Goal: Task Accomplishment & Management: Manage account settings

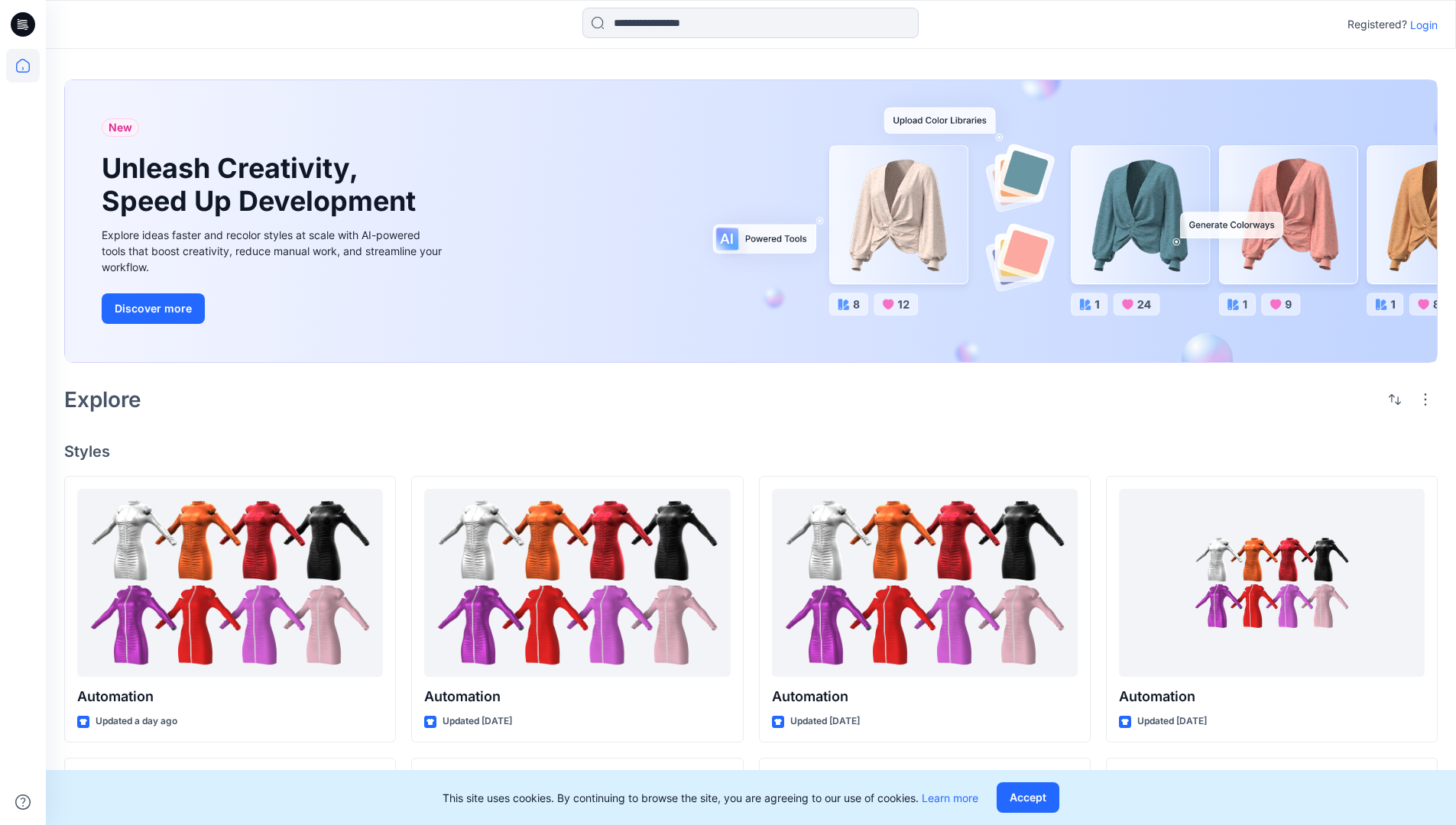
click at [1420, 24] on p "Login" at bounding box center [1423, 24] width 28 height 16
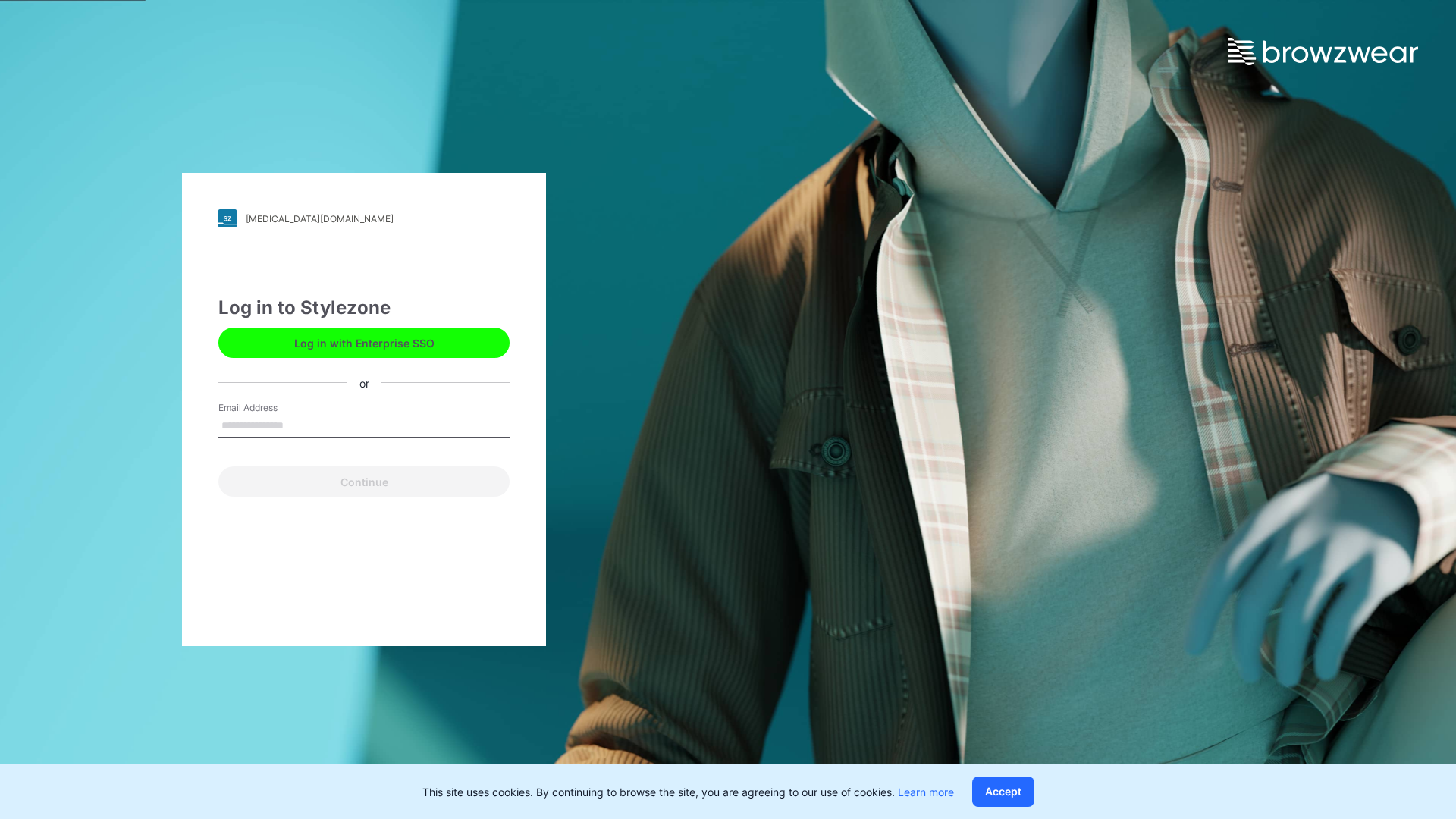
click at [300, 425] on input "Email Address" at bounding box center [364, 425] width 291 height 23
type input "**********"
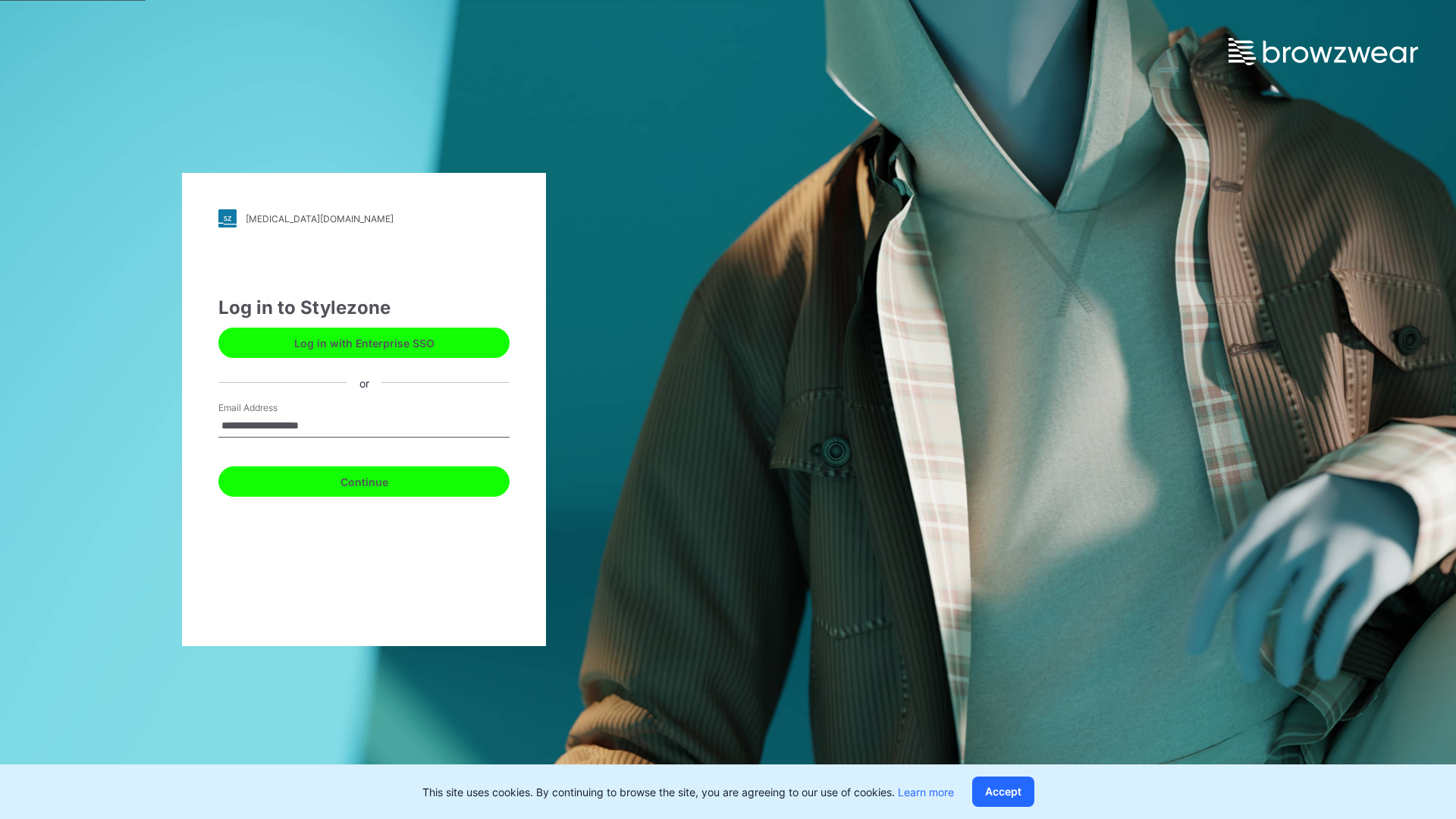
click at [381, 479] on button "Continue" at bounding box center [364, 482] width 291 height 30
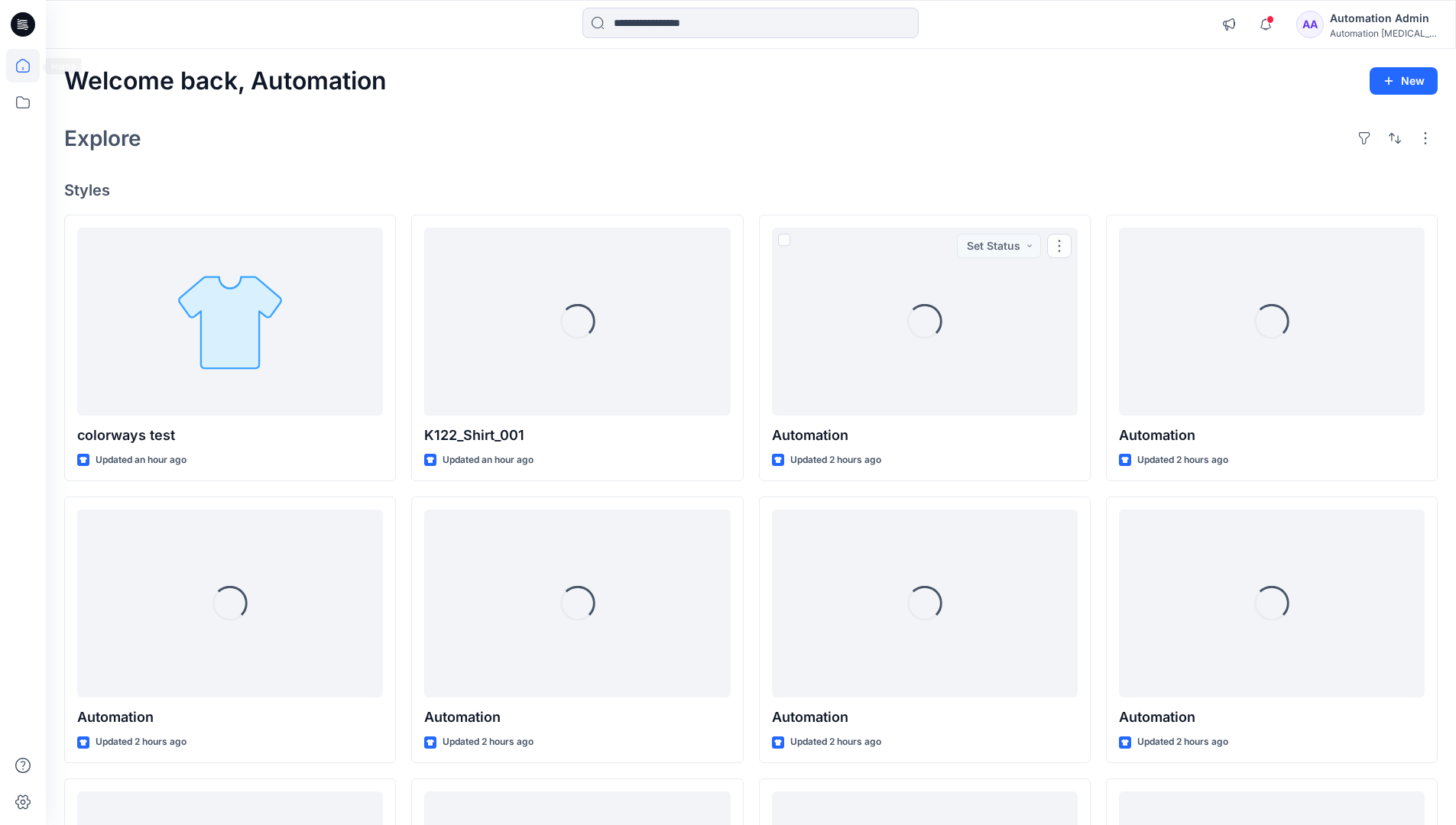
click at [29, 66] on icon at bounding box center [23, 66] width 13 height 13
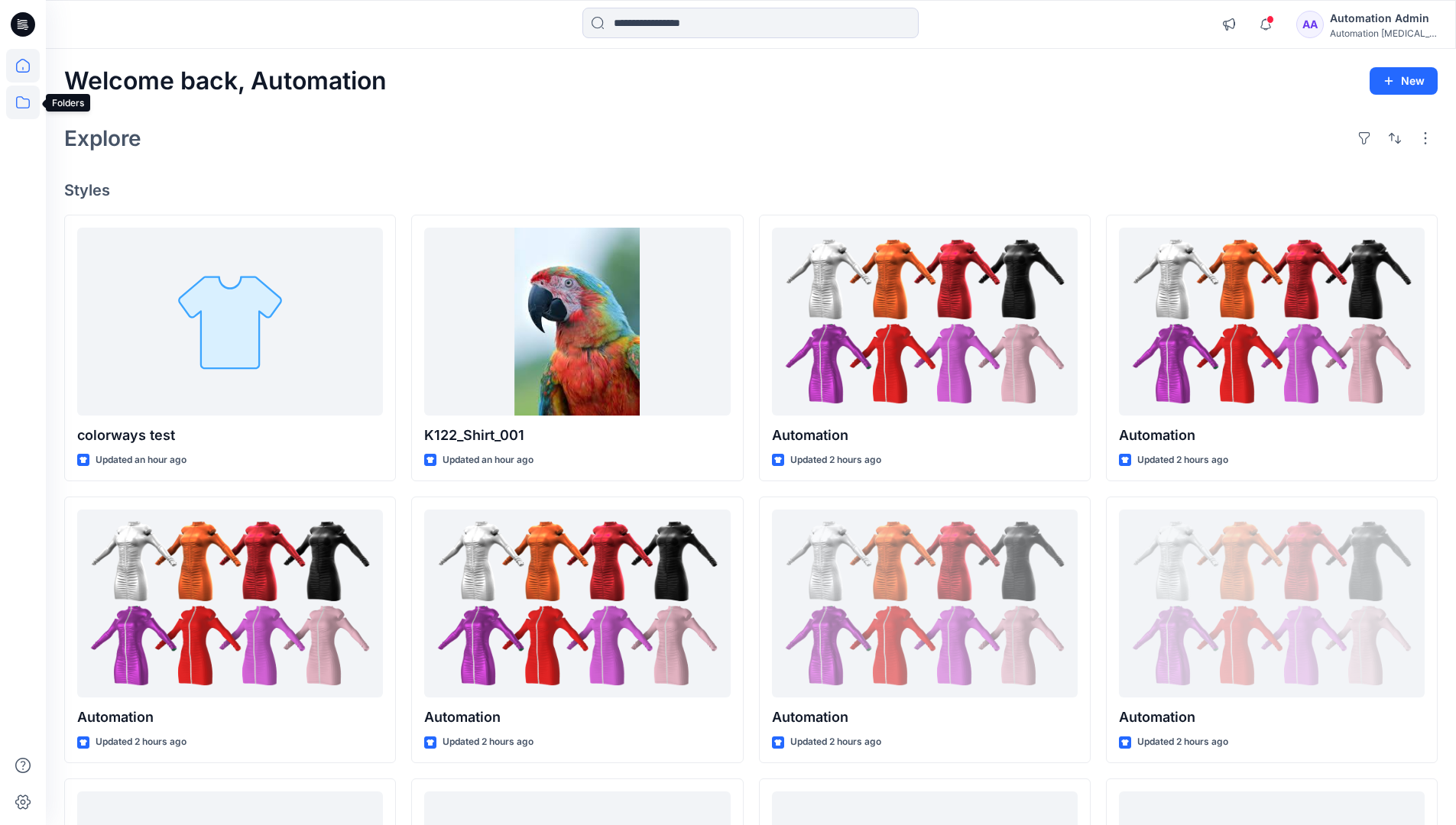
click at [21, 103] on icon at bounding box center [23, 102] width 34 height 34
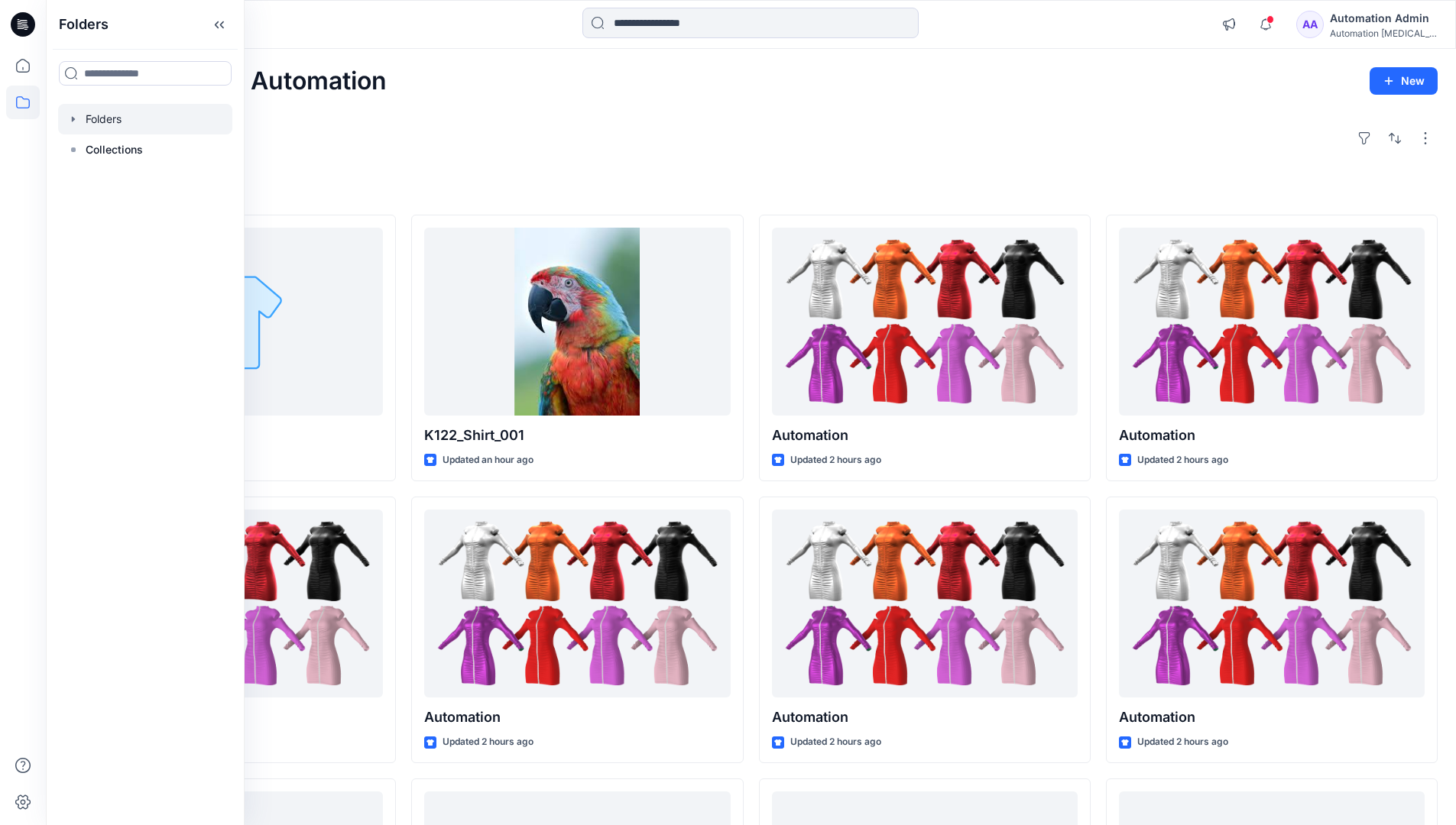
click at [124, 117] on div at bounding box center [145, 119] width 175 height 30
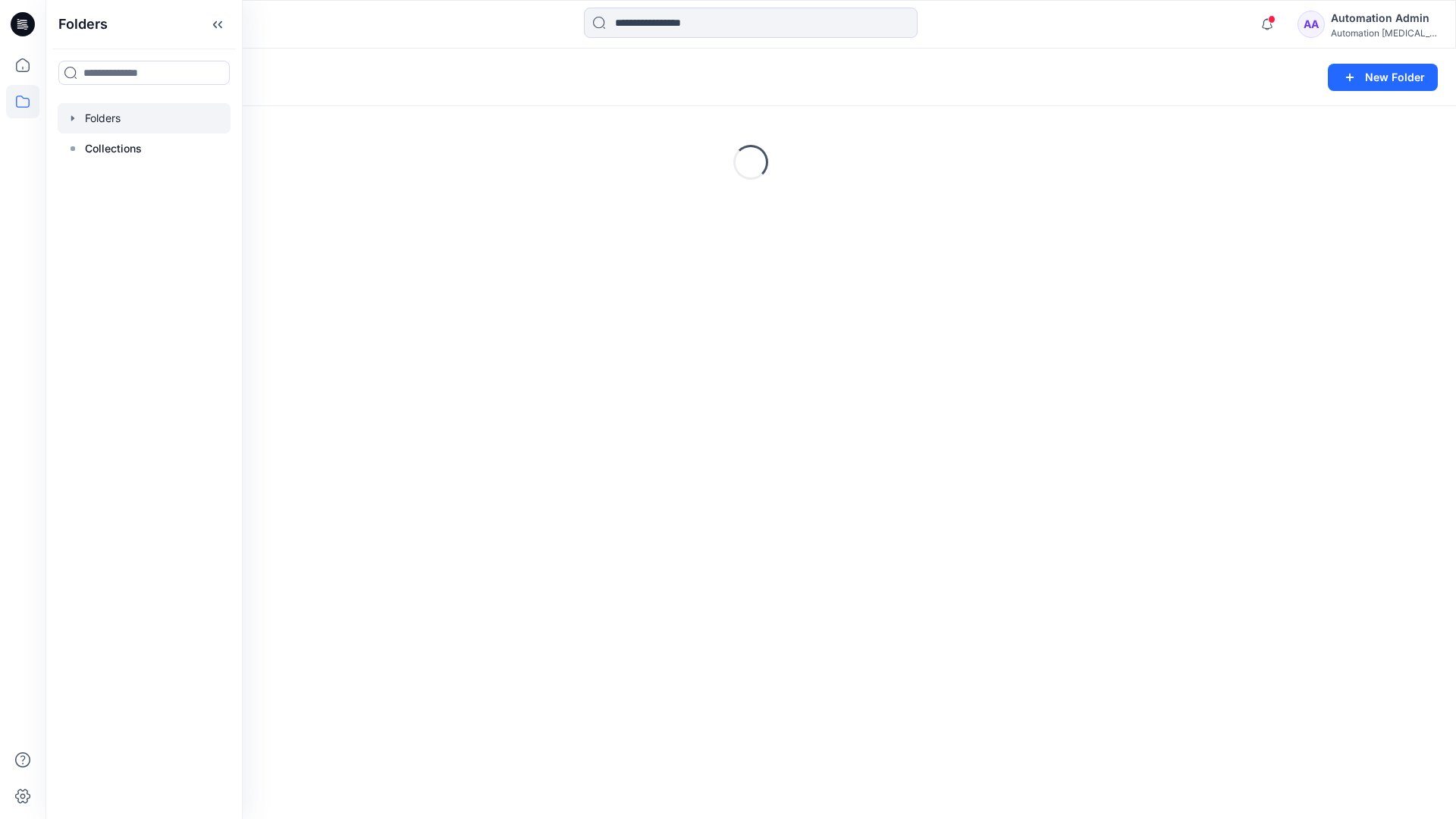
click at [882, 447] on div "Folders New Folder Loading..." at bounding box center [750, 434] width 1411 height 770
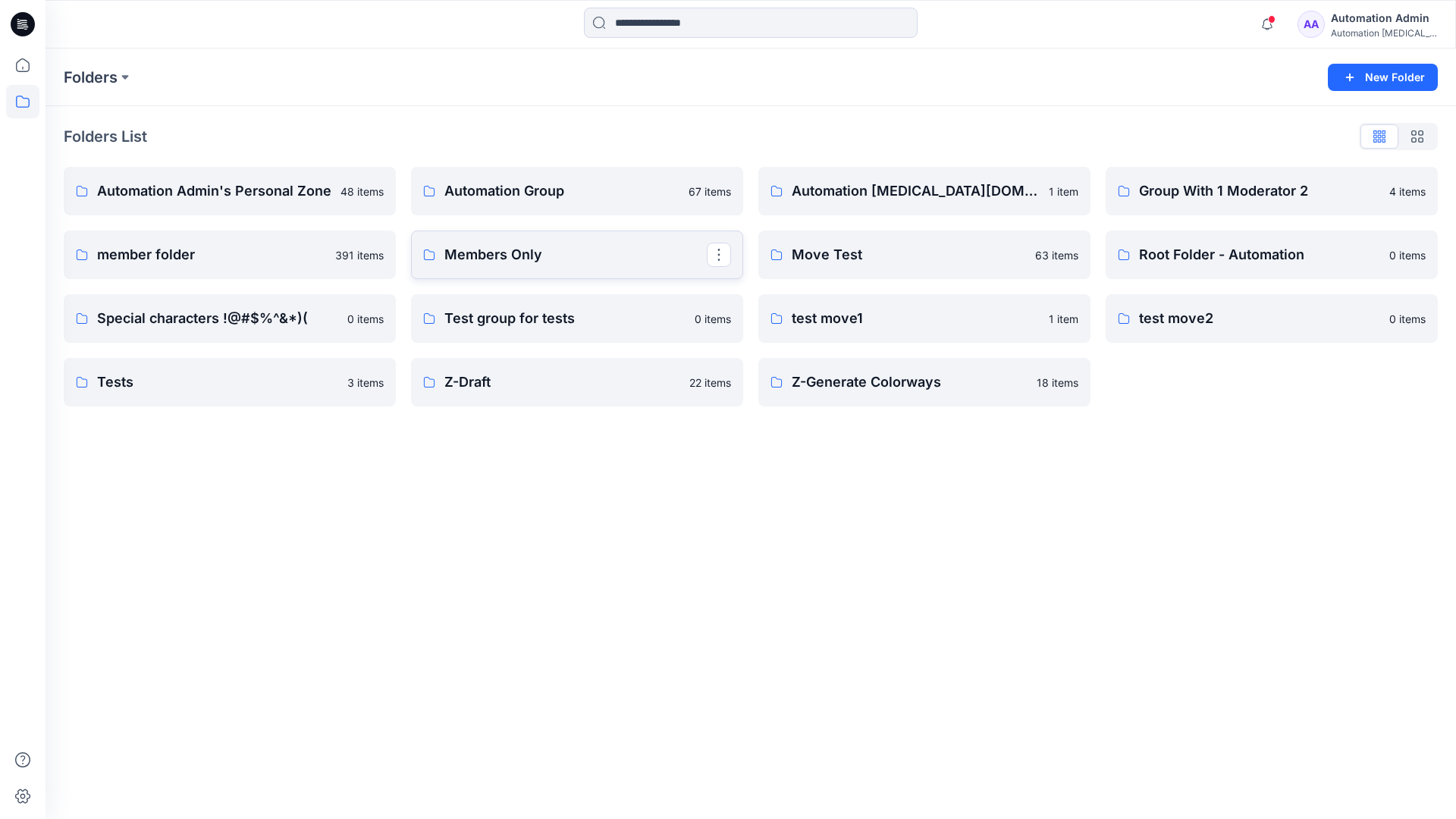
click at [579, 266] on link "Members Only" at bounding box center [577, 255] width 332 height 49
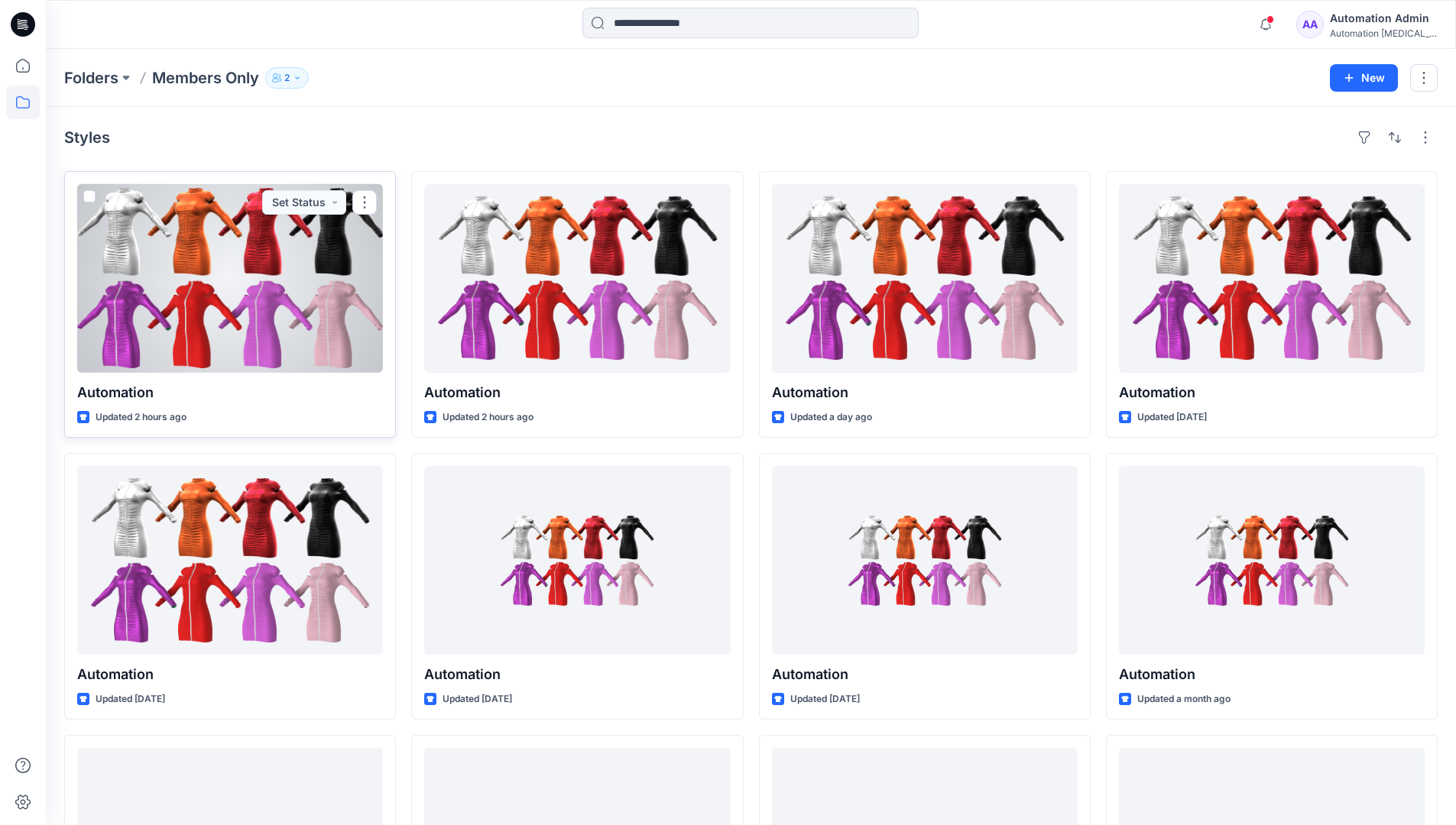
click at [88, 197] on span at bounding box center [89, 197] width 12 height 12
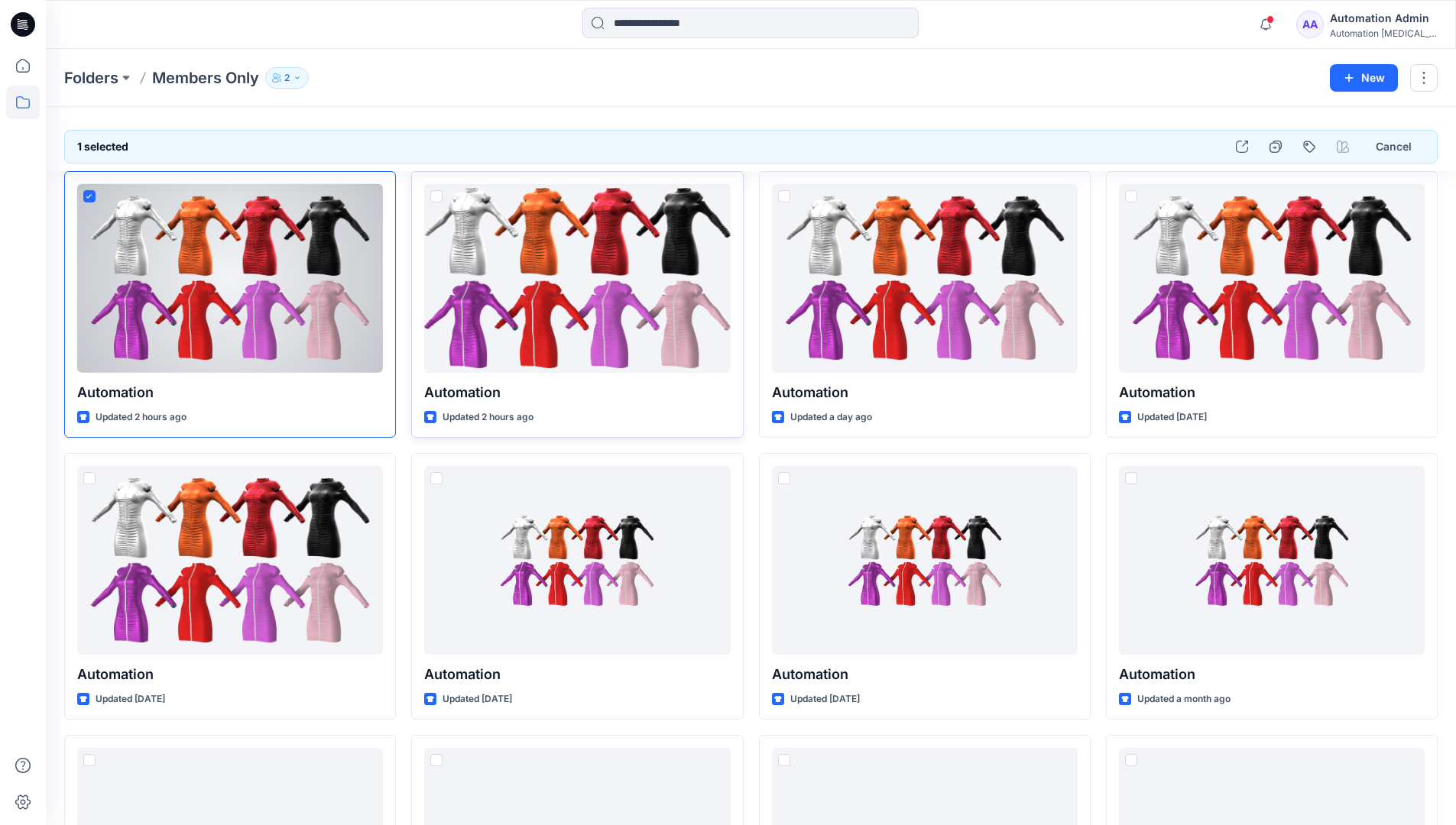
click at [435, 195] on span at bounding box center [436, 197] width 12 height 12
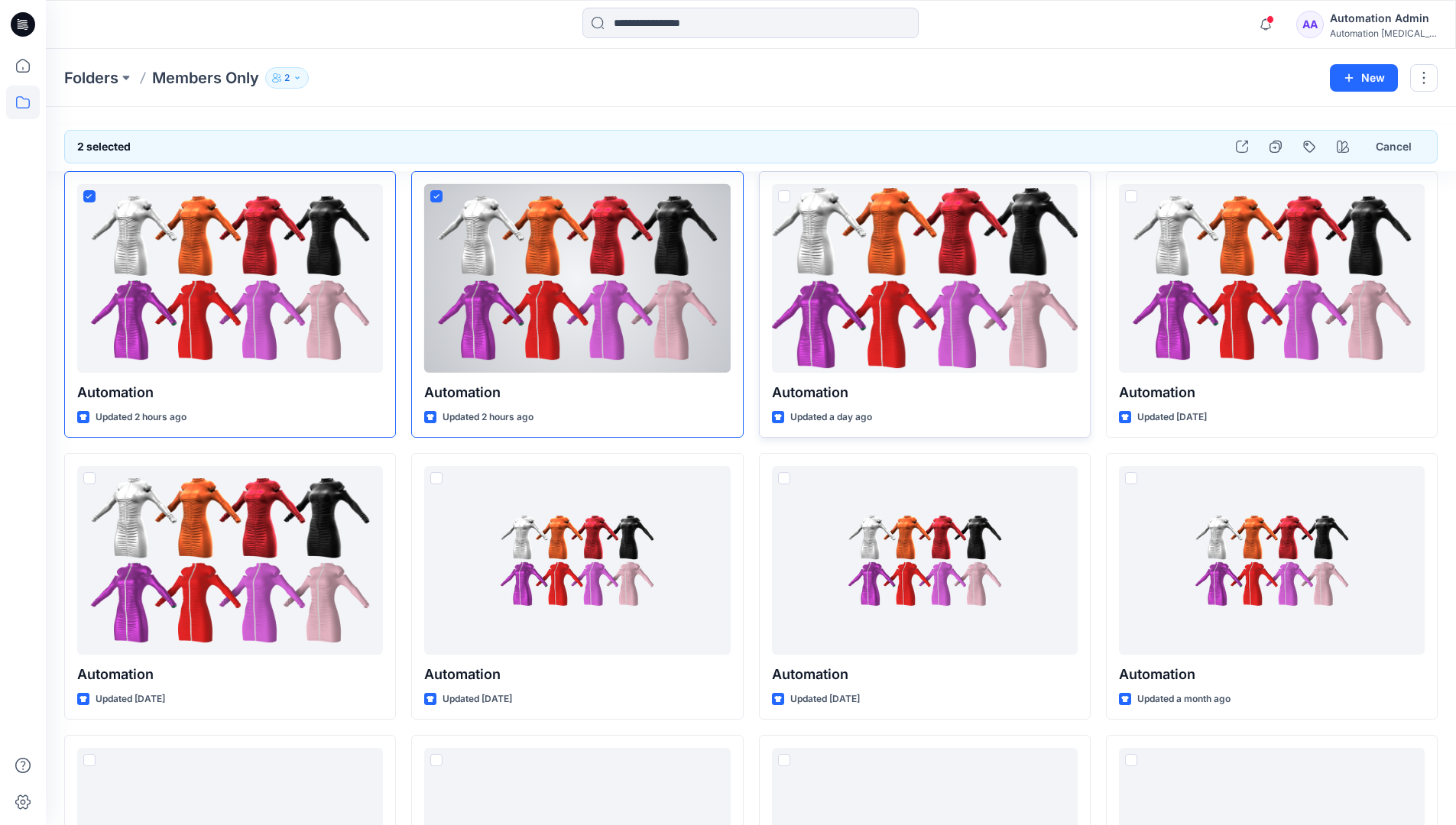
click at [787, 197] on span at bounding box center [784, 197] width 12 height 12
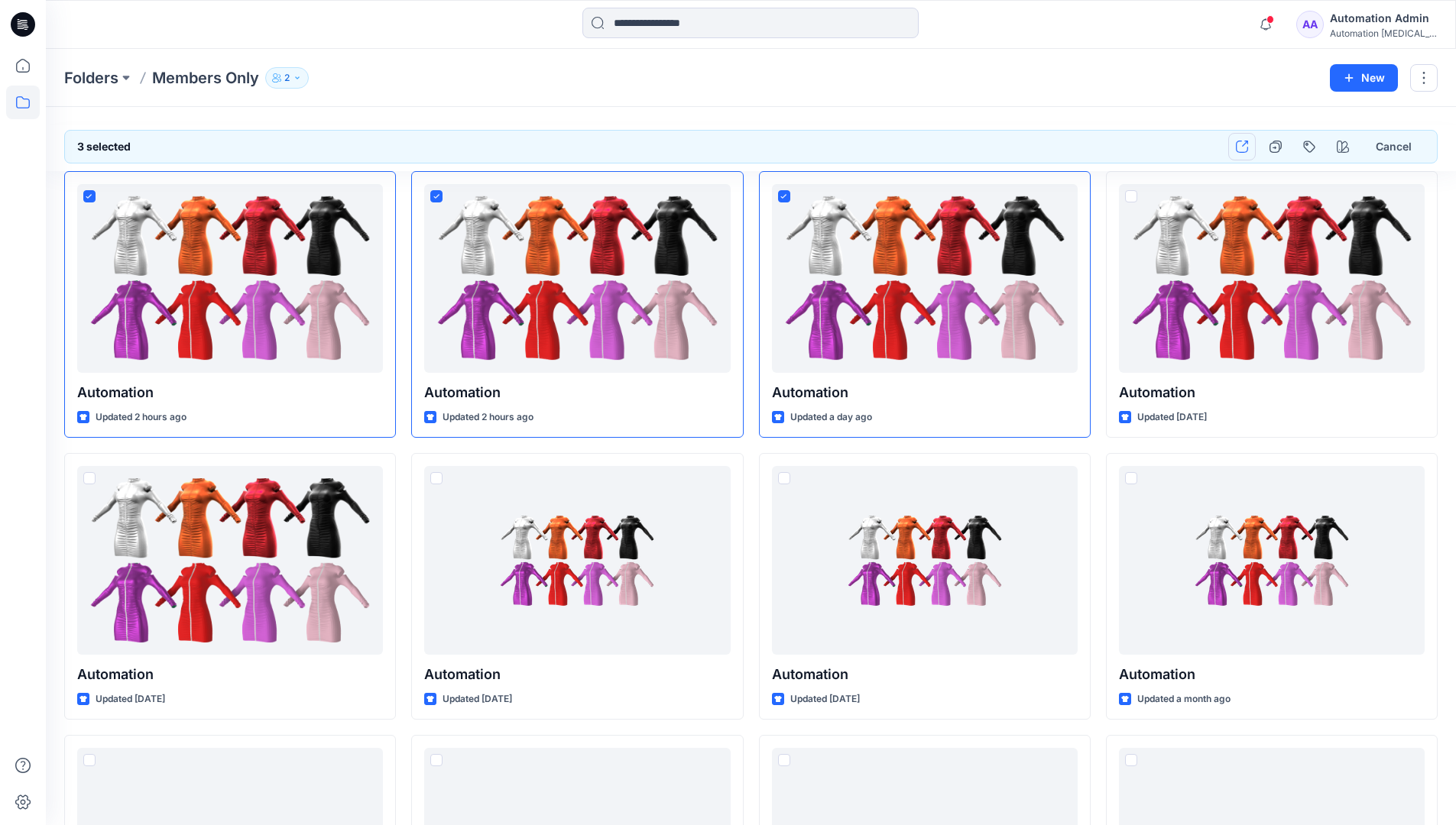
click at [1242, 147] on icon "button" at bounding box center [1242, 147] width 12 height 12
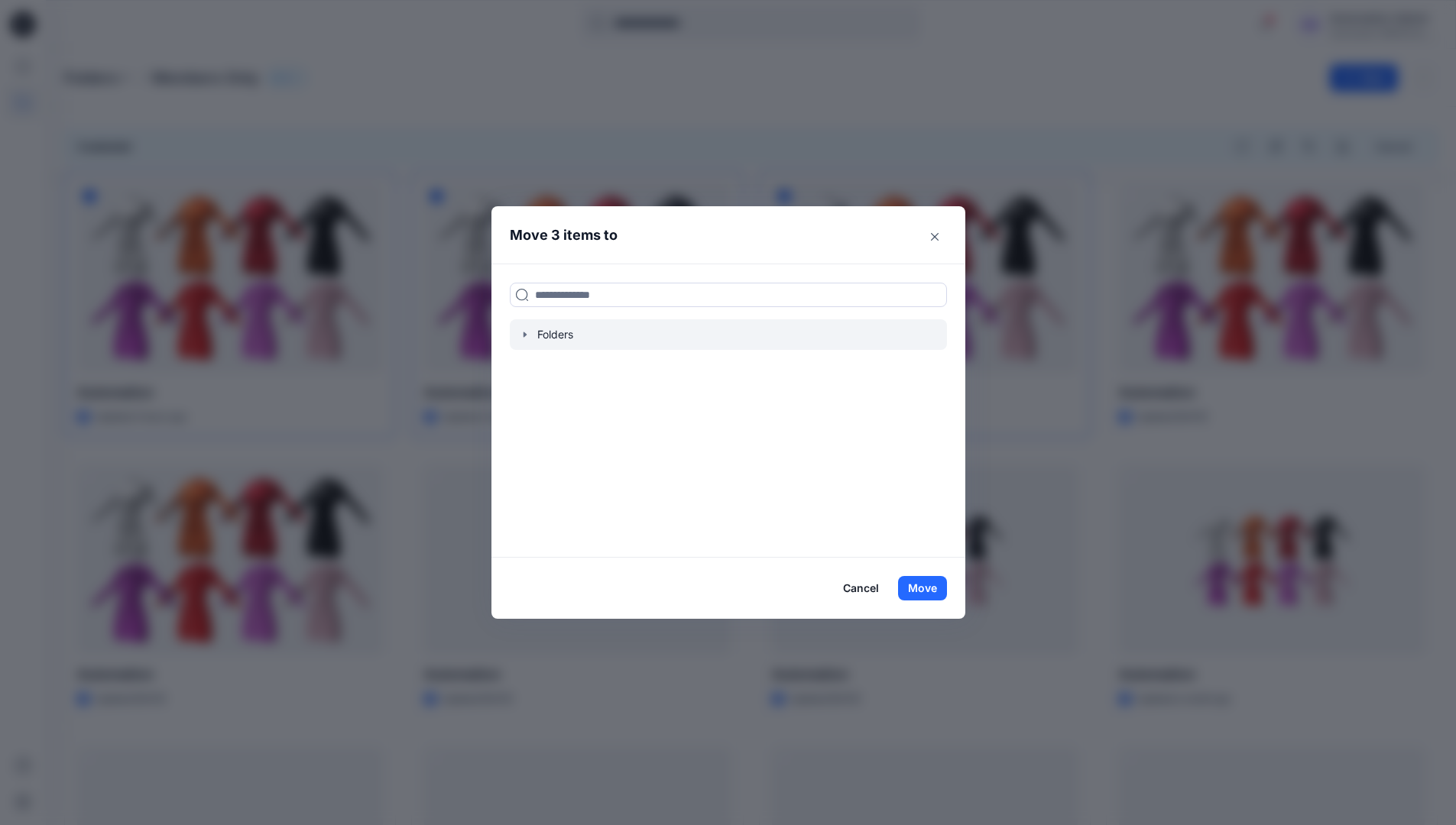
click at [527, 337] on icon "button" at bounding box center [525, 334] width 12 height 12
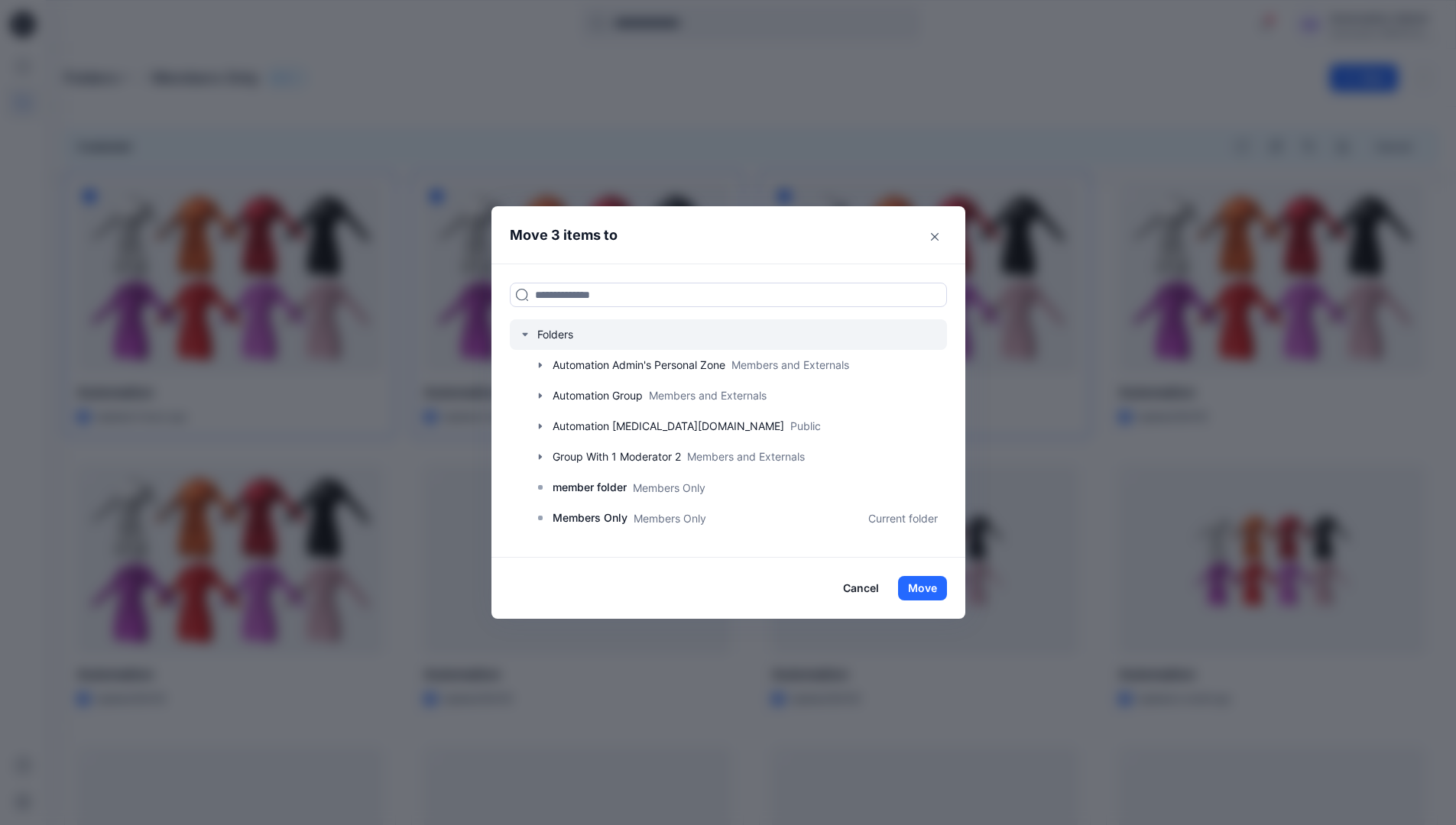
scroll to position [270, 0]
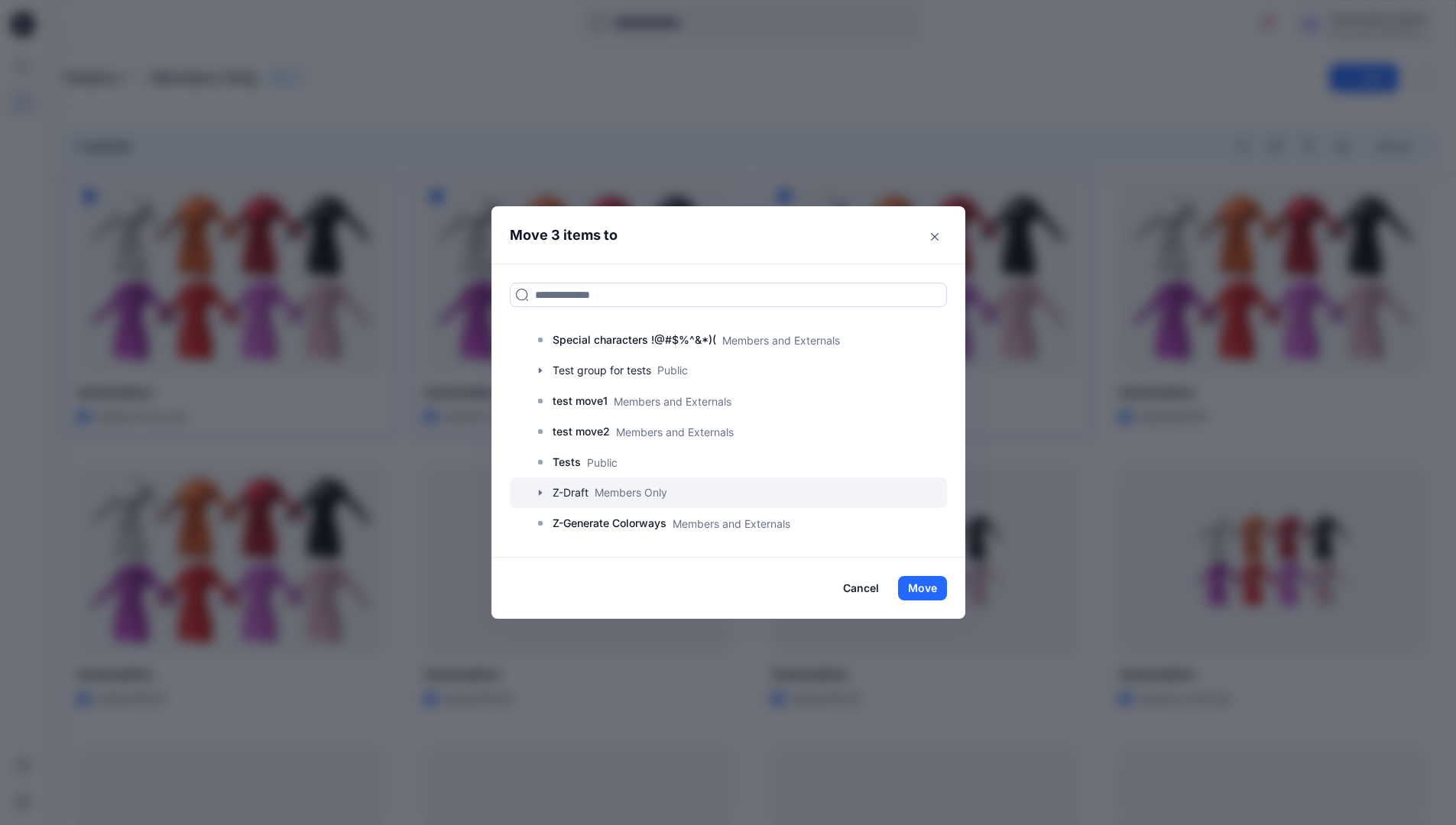
click at [580, 493] on div at bounding box center [728, 493] width 437 height 30
click at [923, 588] on button "Move" at bounding box center [922, 588] width 49 height 24
click at [93, 79] on p "Folders" at bounding box center [91, 78] width 54 height 21
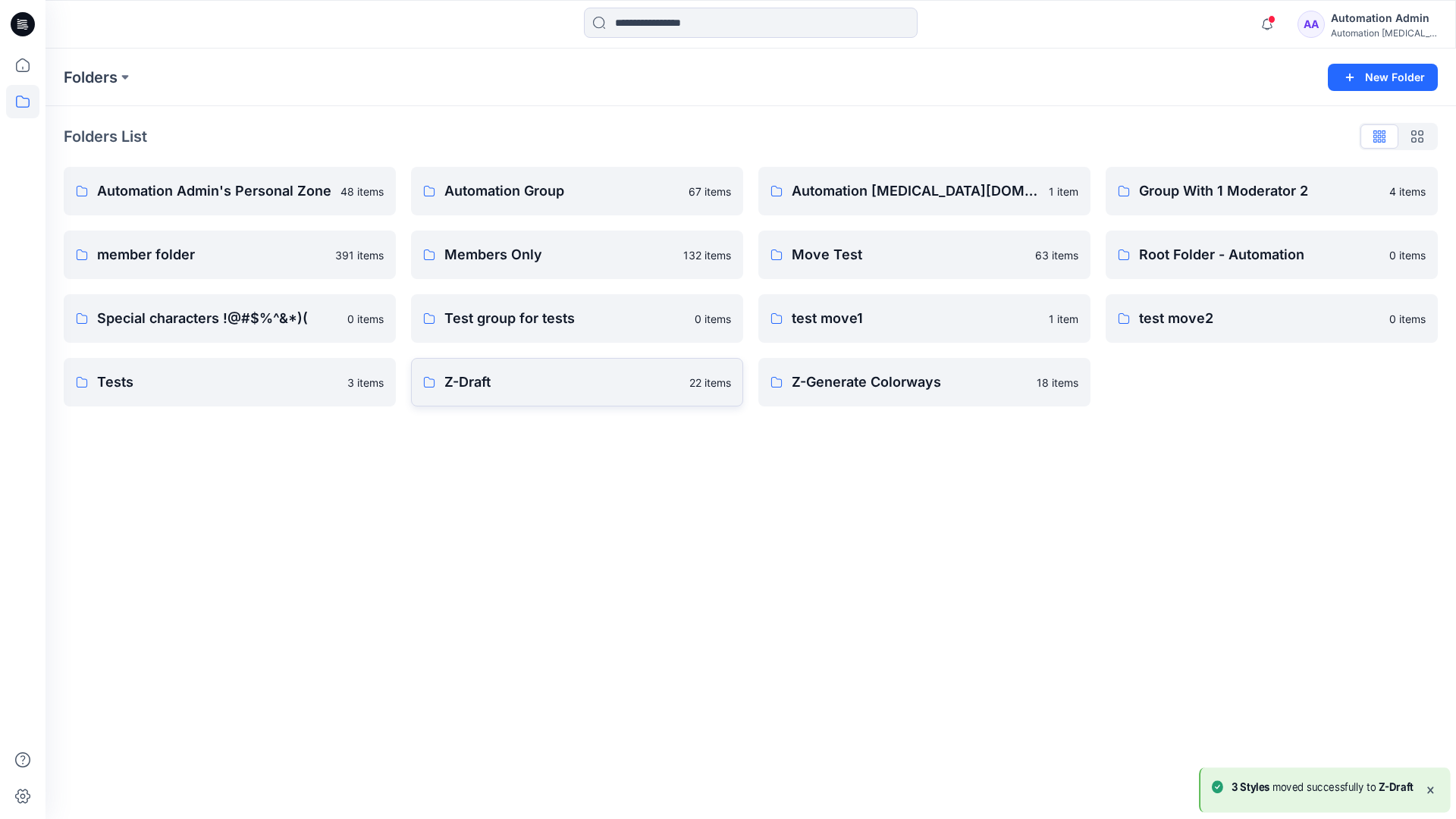
click at [595, 390] on p "Z-Draft" at bounding box center [563, 382] width 236 height 21
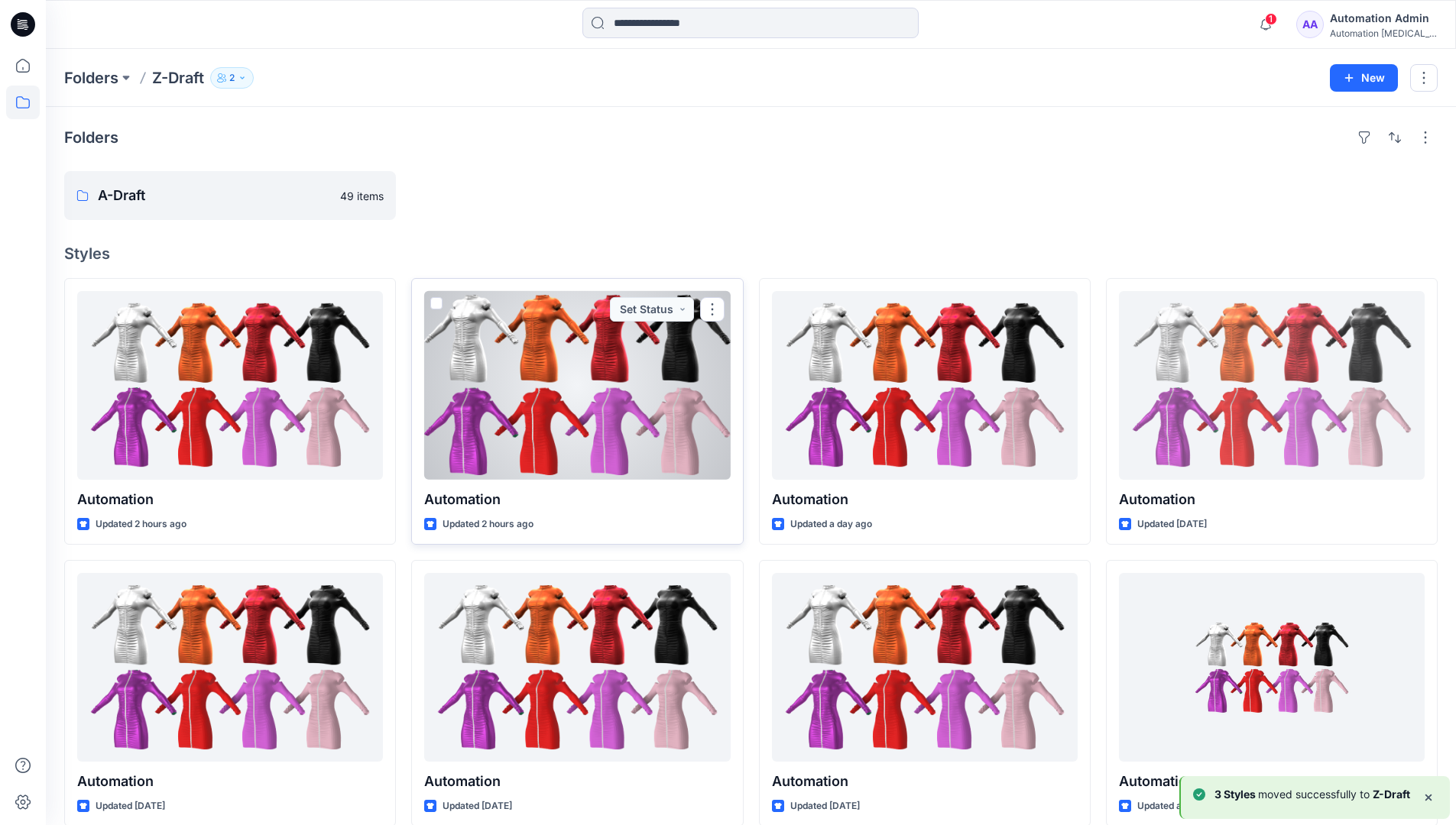
click at [435, 299] on span at bounding box center [436, 303] width 12 height 12
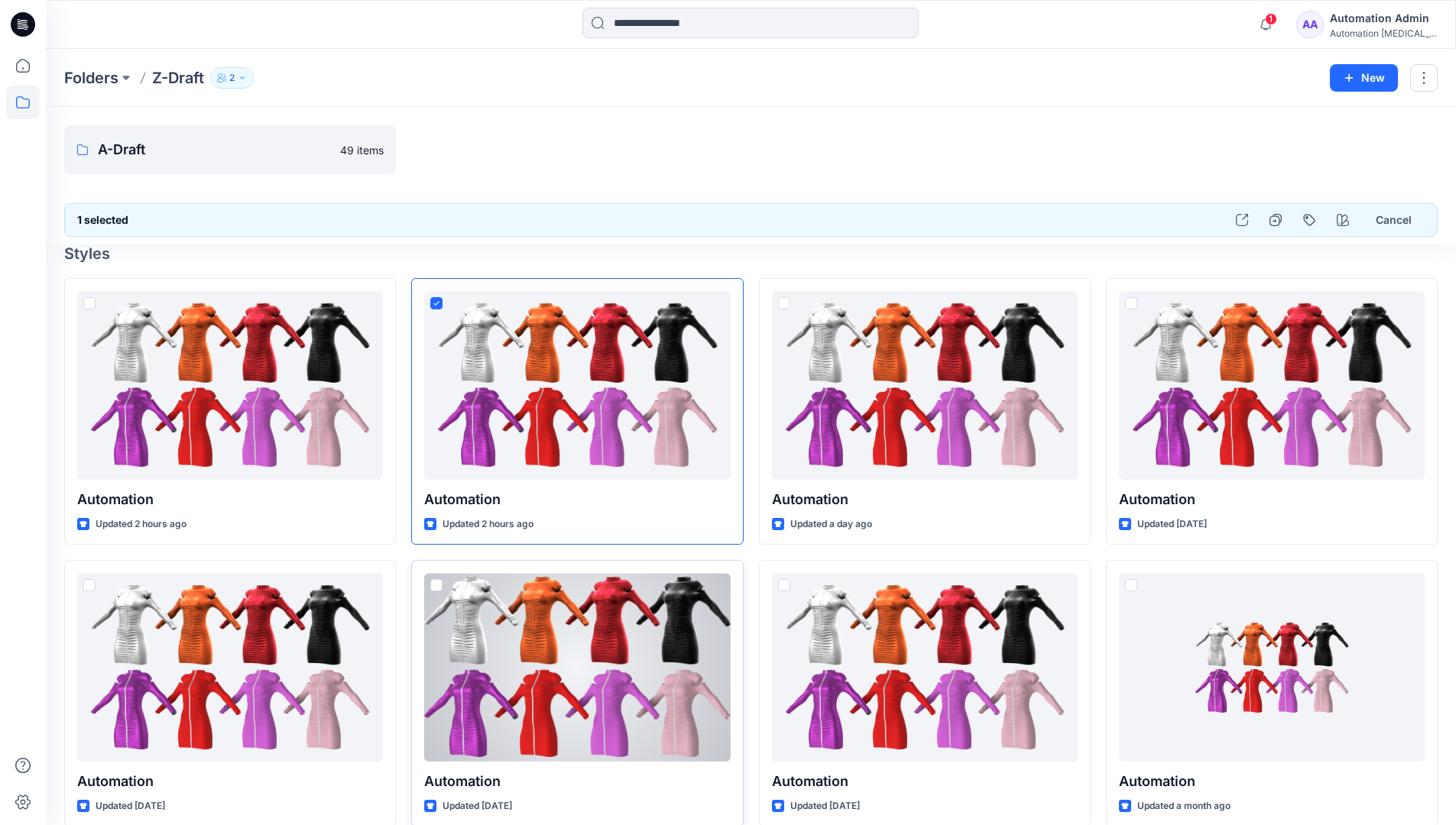
click at [437, 588] on span at bounding box center [436, 585] width 12 height 12
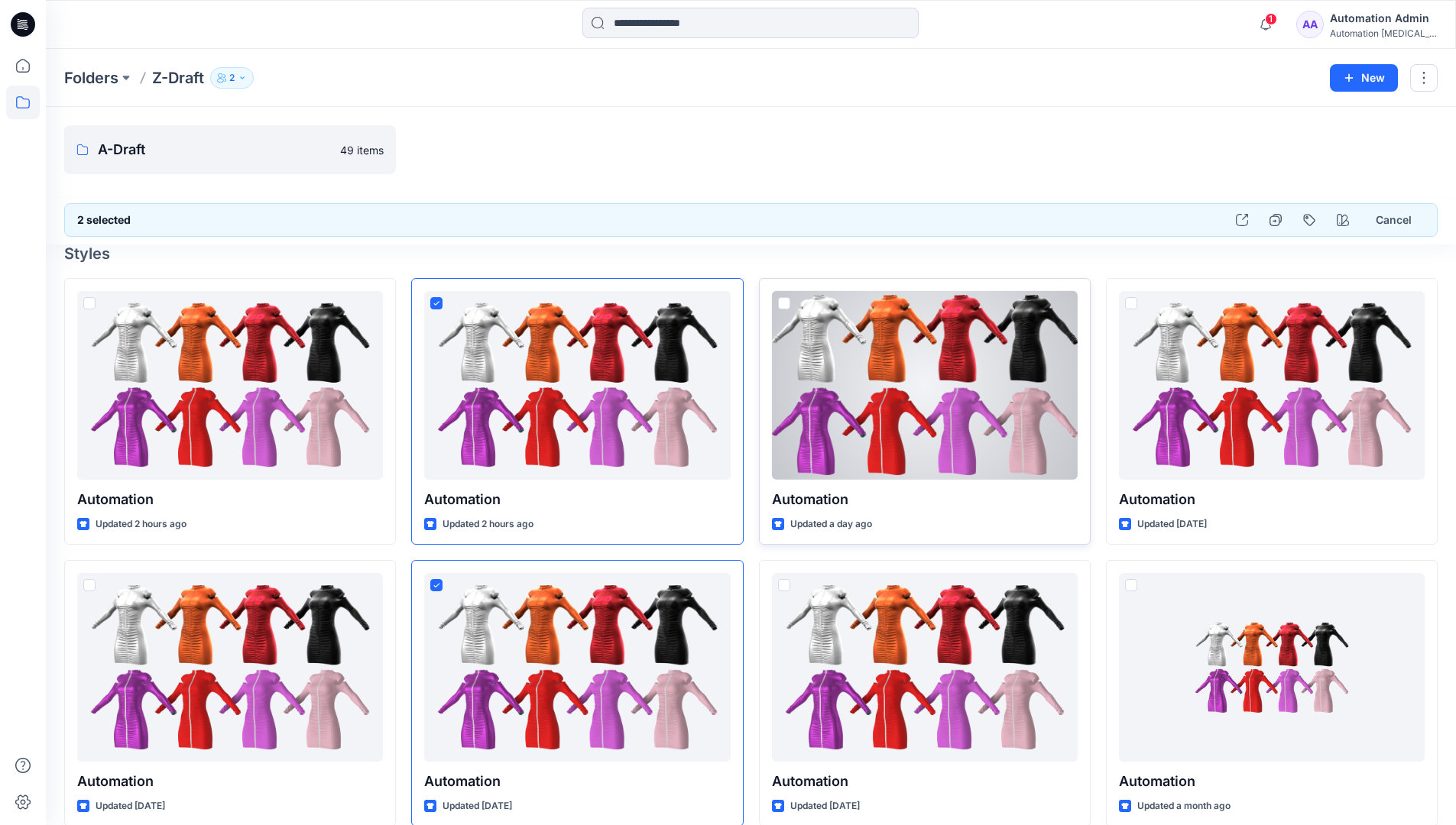
click at [782, 306] on span at bounding box center [784, 303] width 12 height 12
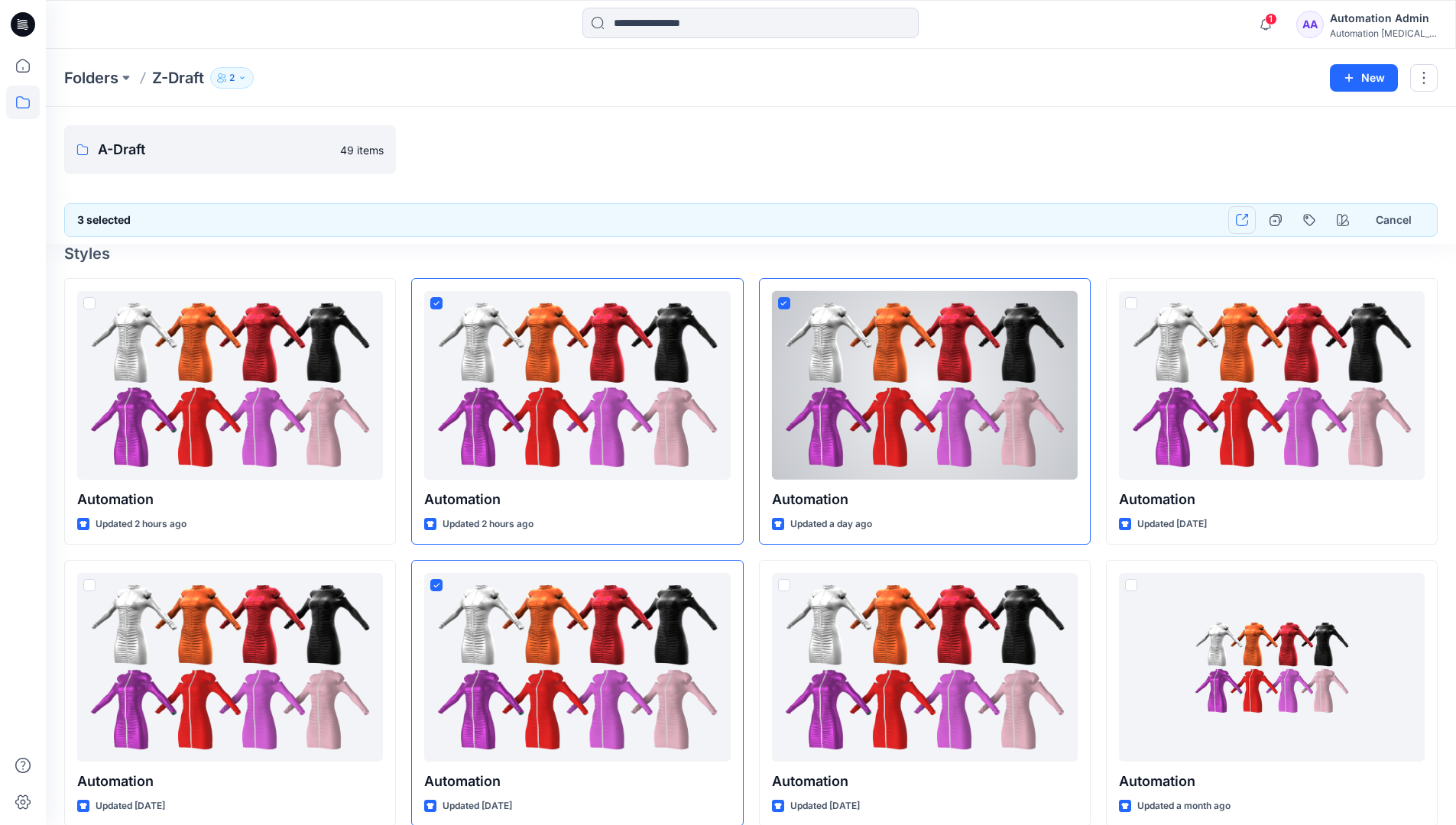
click at [1243, 221] on icon "button" at bounding box center [1242, 220] width 12 height 12
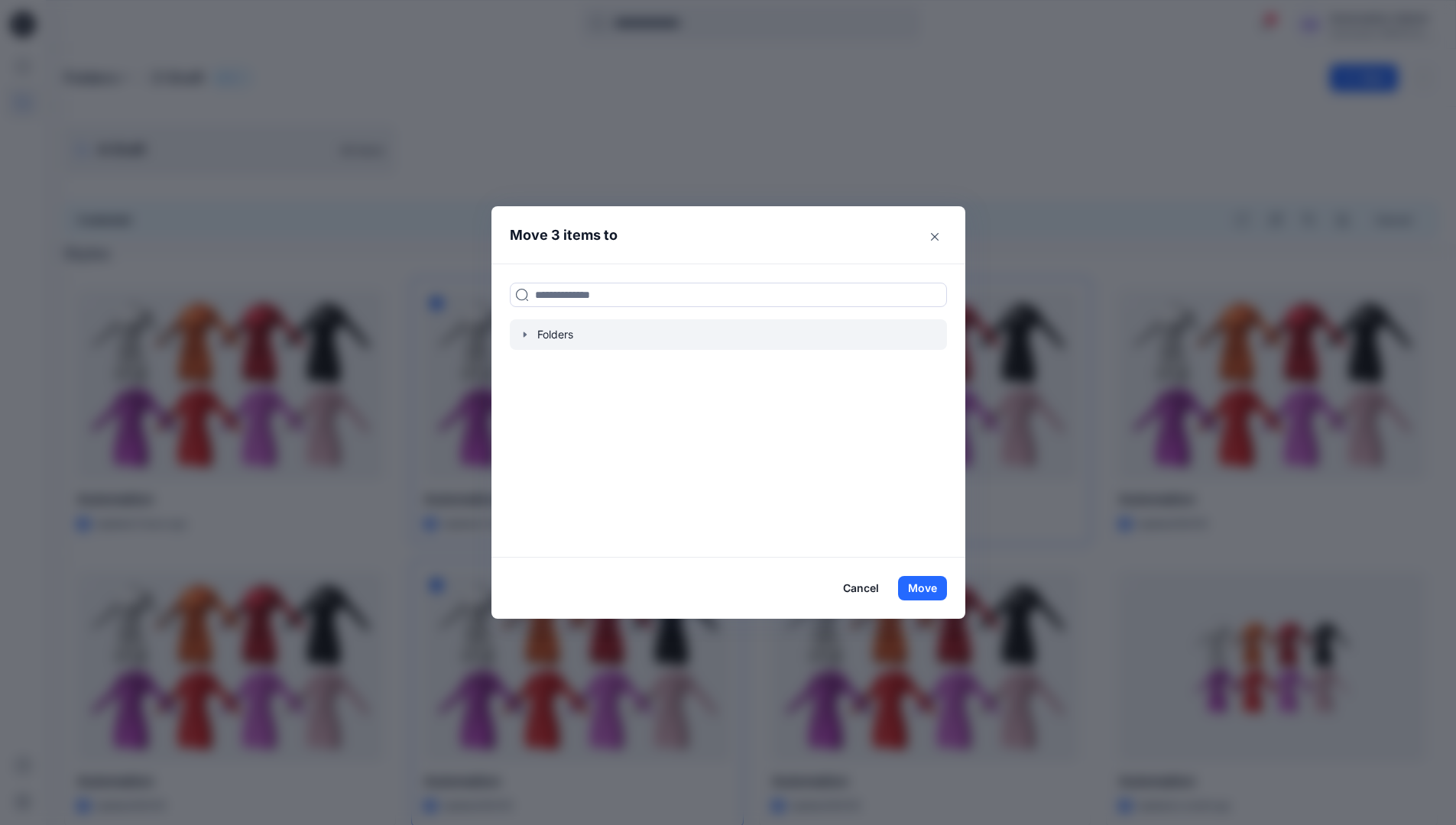
click at [526, 336] on icon "button" at bounding box center [525, 334] width 3 height 5
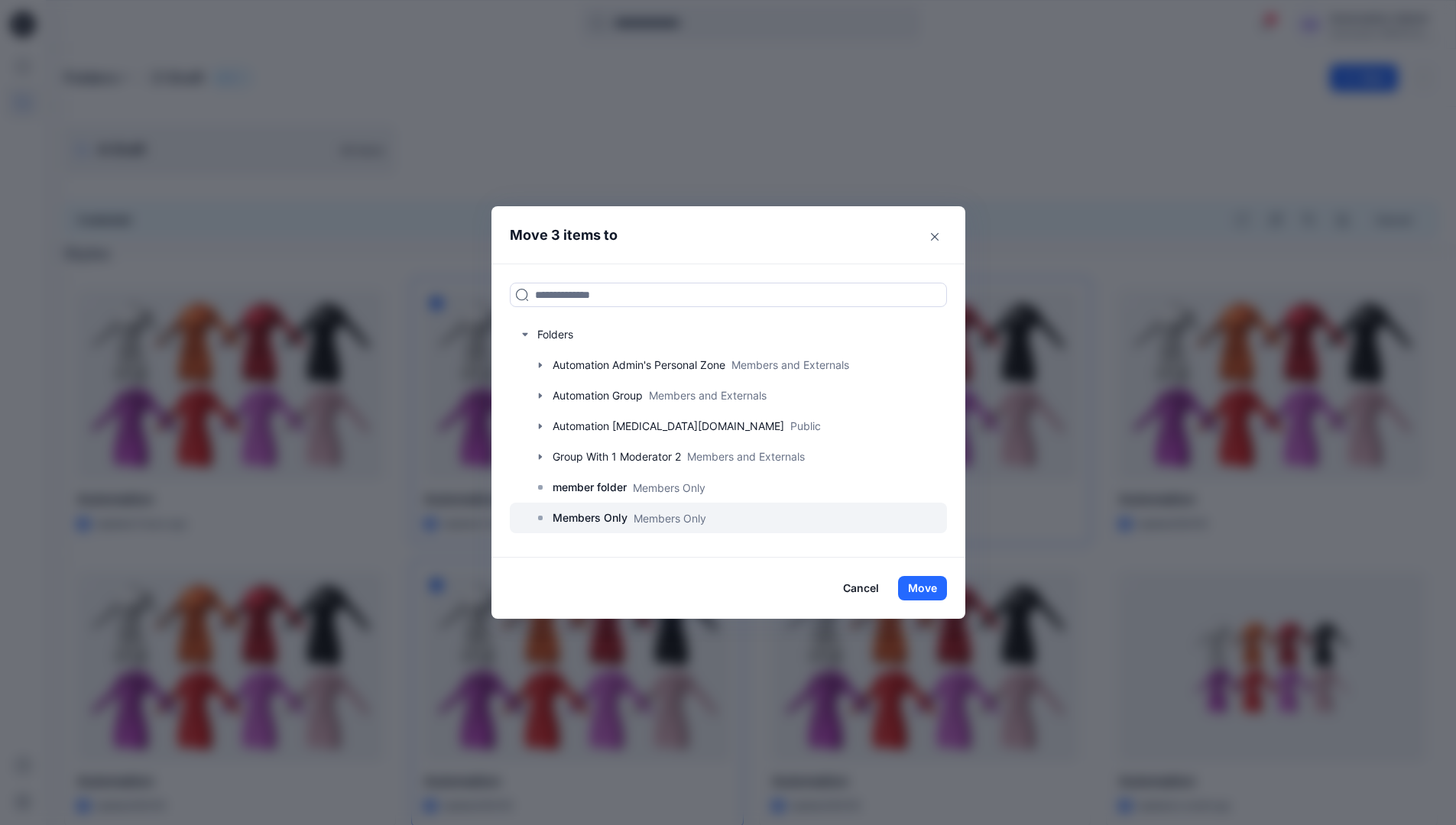
click at [594, 515] on p "Members Only" at bounding box center [590, 518] width 75 height 19
click at [926, 588] on button "Move" at bounding box center [922, 588] width 49 height 24
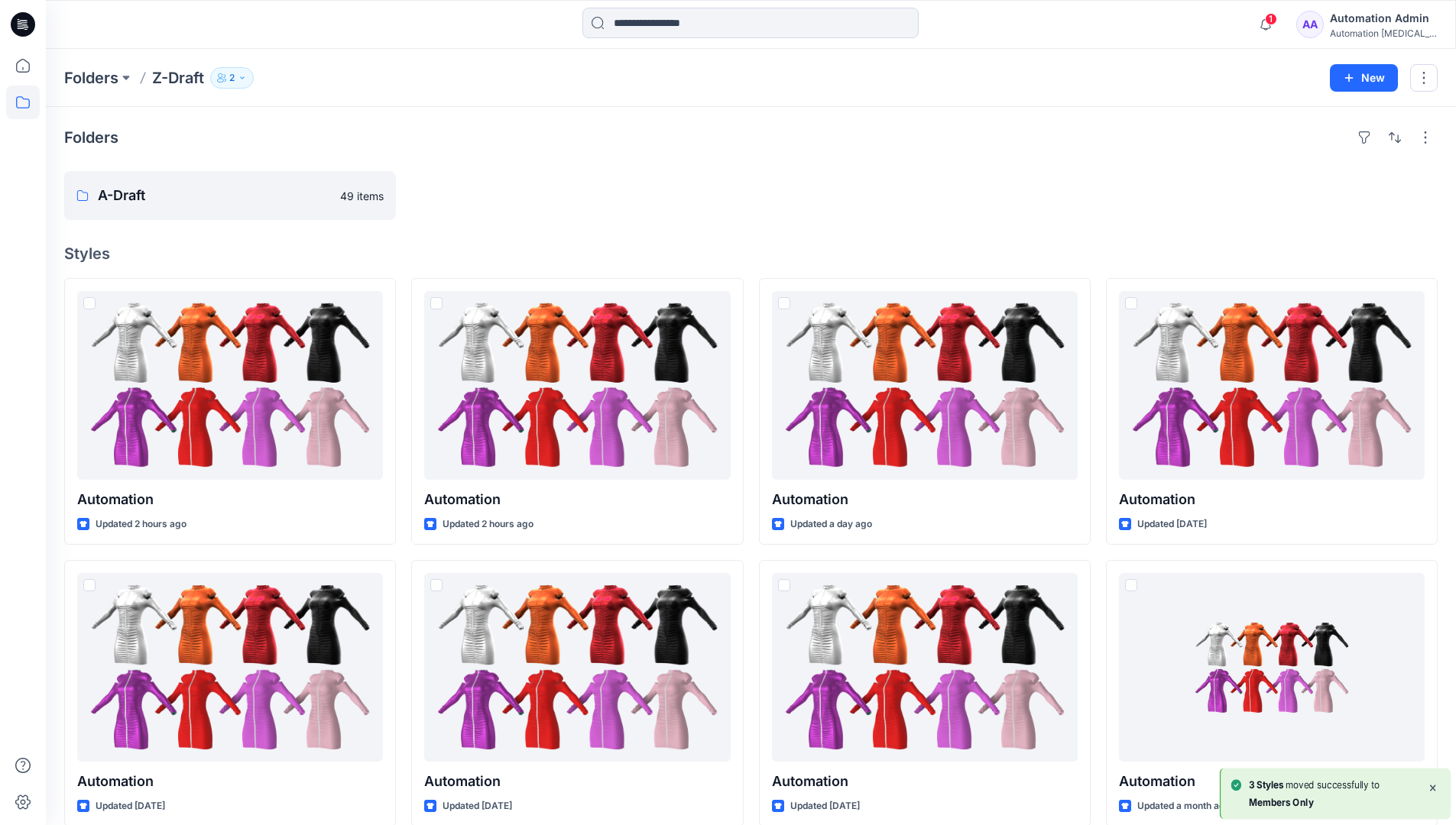
click at [1356, 26] on div "Automation Admin" at bounding box center [1383, 19] width 107 height 19
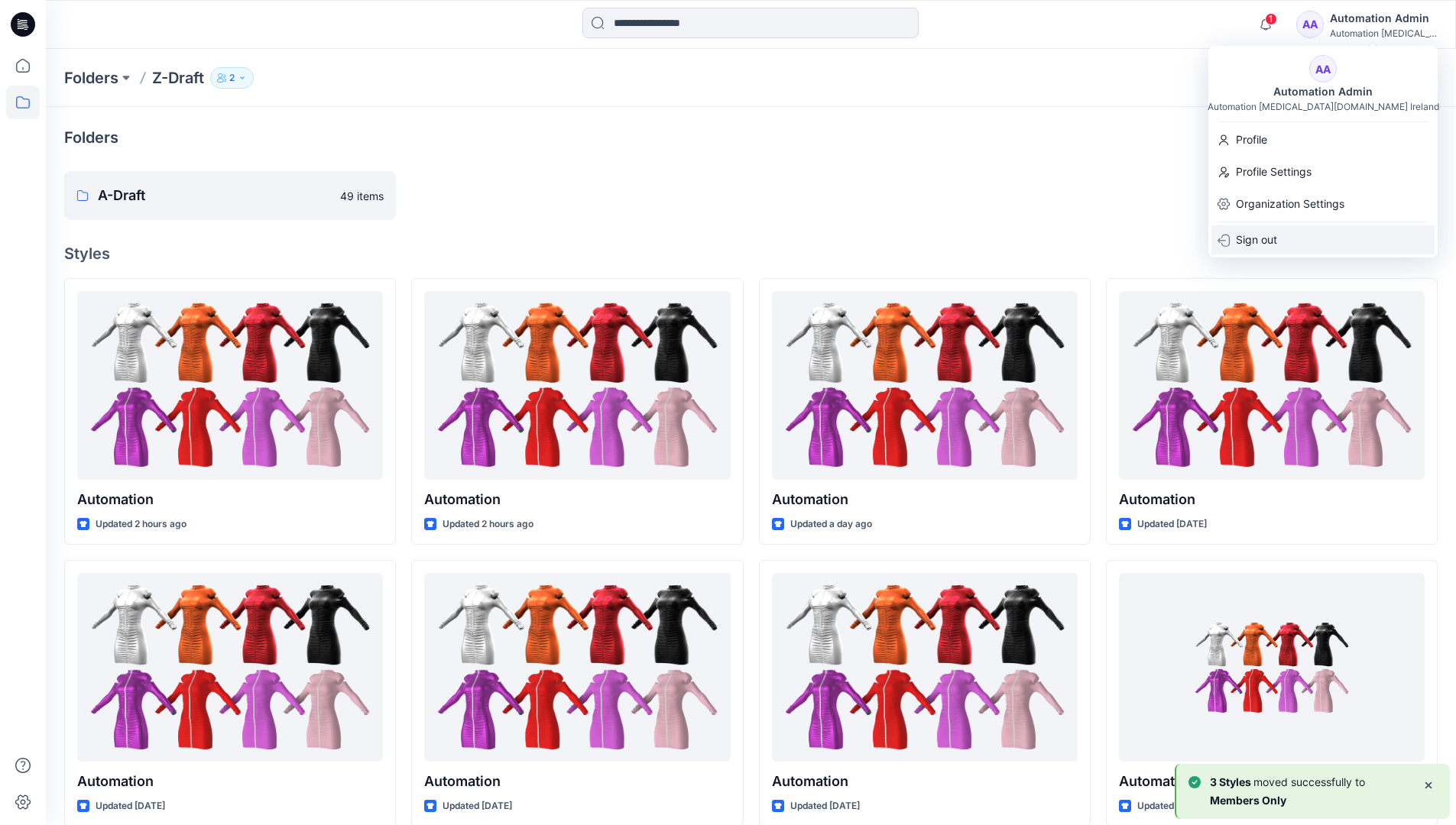
click at [1265, 233] on p "Sign out" at bounding box center [1256, 240] width 41 height 29
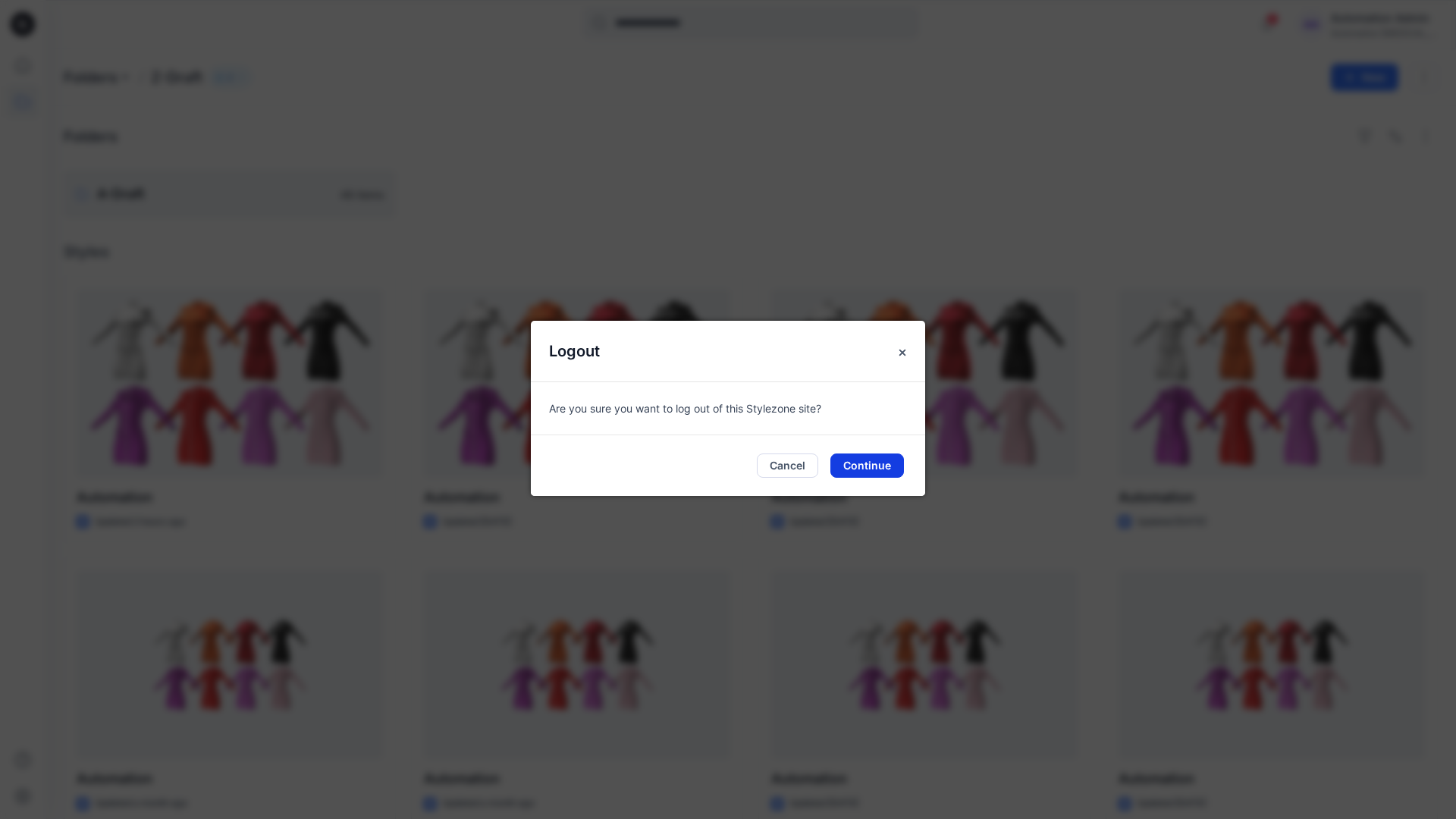
click at [858, 464] on button "Continue" at bounding box center [867, 466] width 74 height 24
